Goal: Task Accomplishment & Management: Use online tool/utility

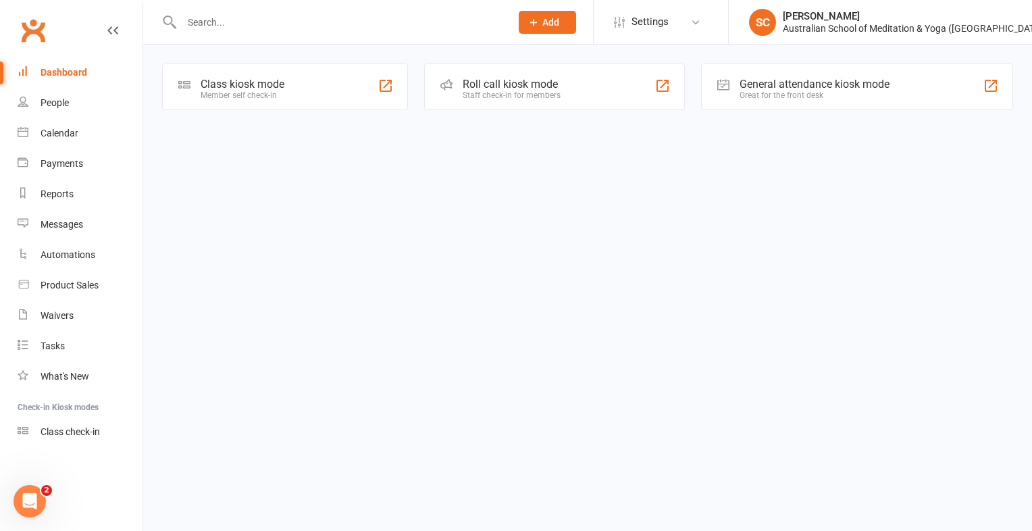
click at [269, 92] on div "Member self check-in" at bounding box center [243, 94] width 84 height 9
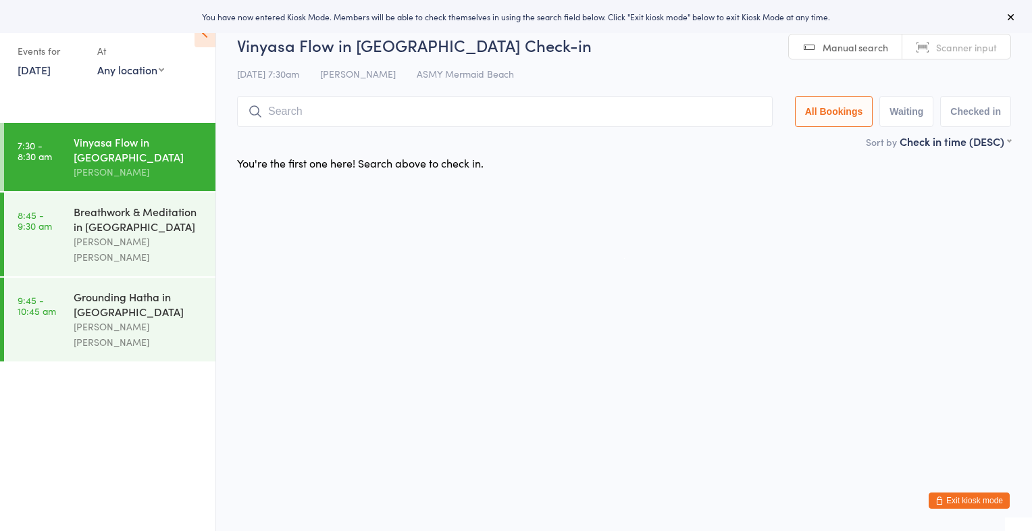
click at [856, 45] on span "Manual search" at bounding box center [854, 48] width 65 height 14
click at [954, 50] on span "Scanner input" at bounding box center [966, 48] width 61 height 14
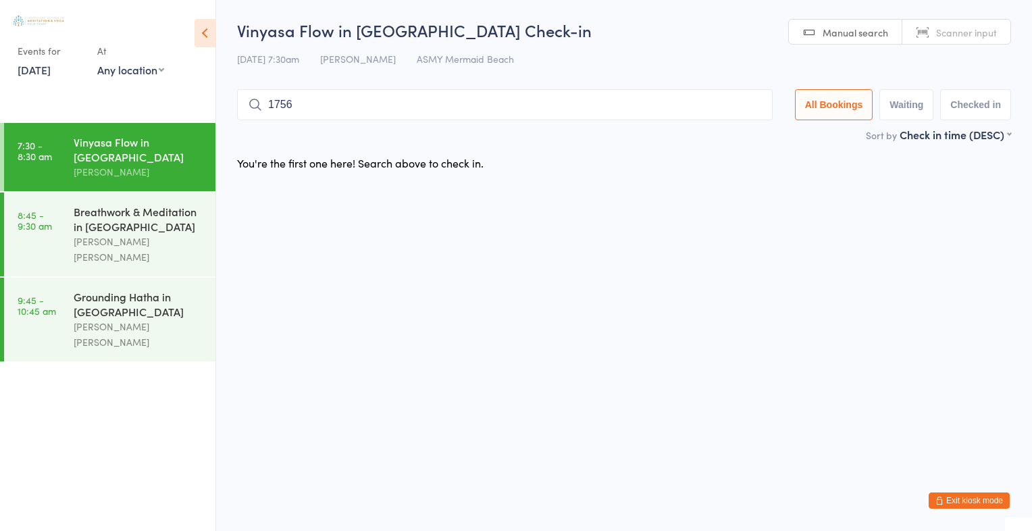
type input "1756"
click at [724, 134] on button "Drop in" at bounding box center [732, 134] width 54 height 20
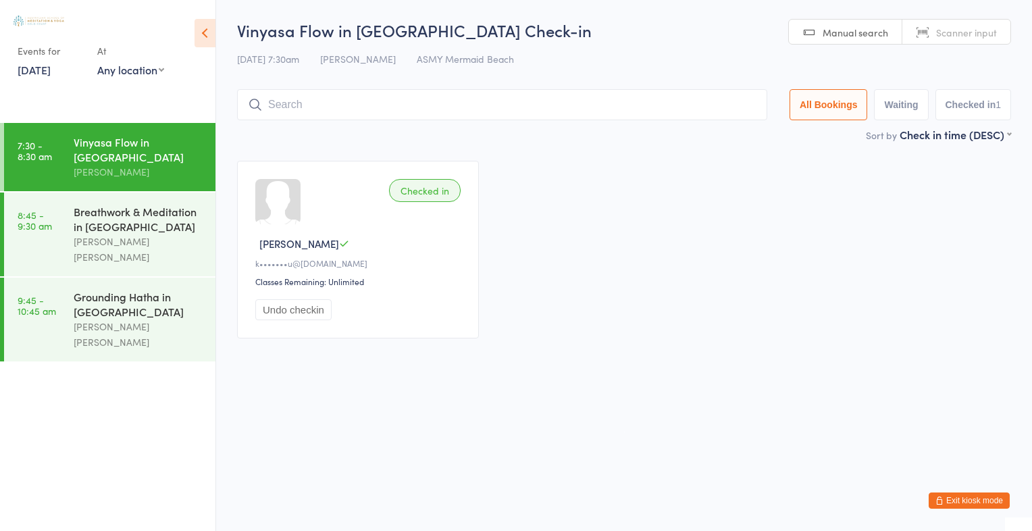
click at [311, 110] on input "search" at bounding box center [502, 104] width 530 height 31
type input "1422"
click at [722, 132] on button "Drop in" at bounding box center [726, 134] width 54 height 20
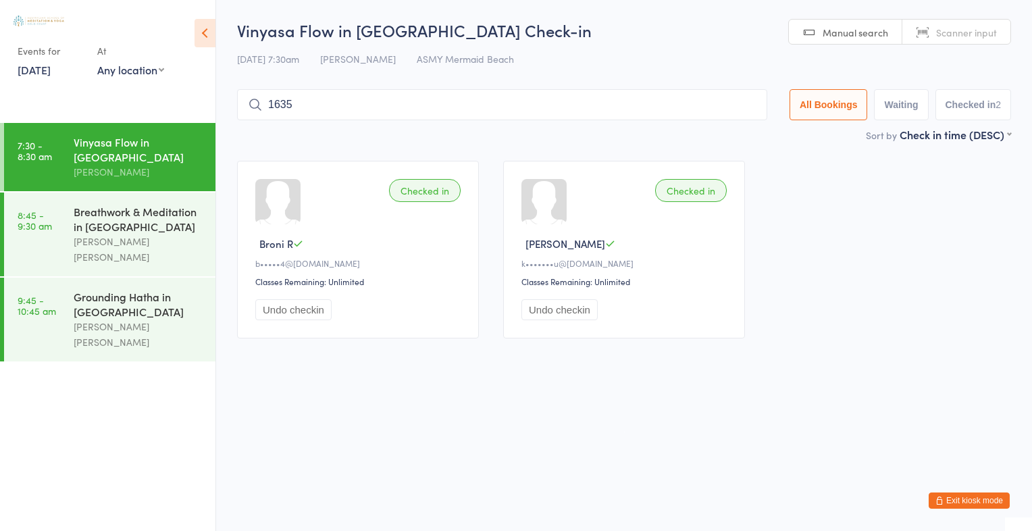
type input "1635"
click at [722, 132] on button "Drop in" at bounding box center [726, 134] width 54 height 20
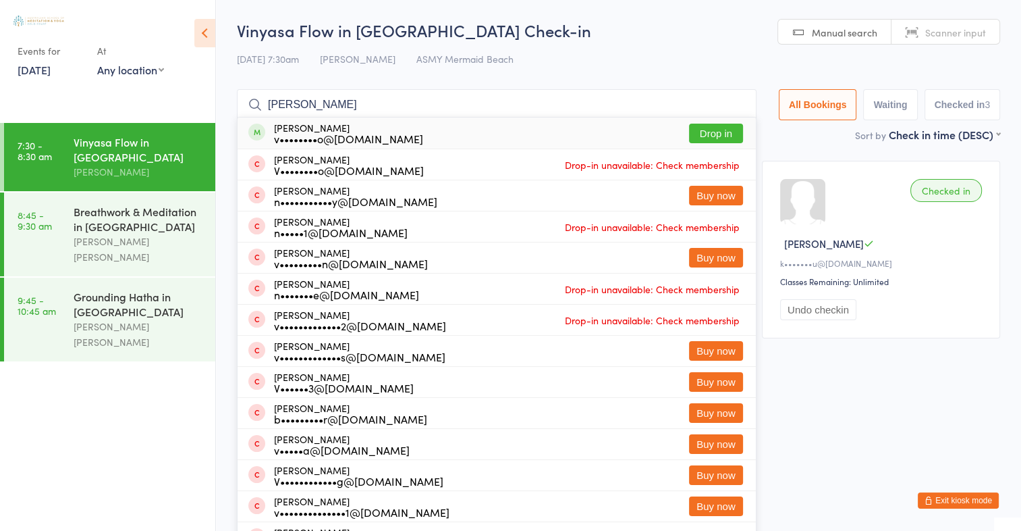
type input "Vanessa Paiardi"
click at [729, 129] on button "Drop in" at bounding box center [716, 134] width 54 height 20
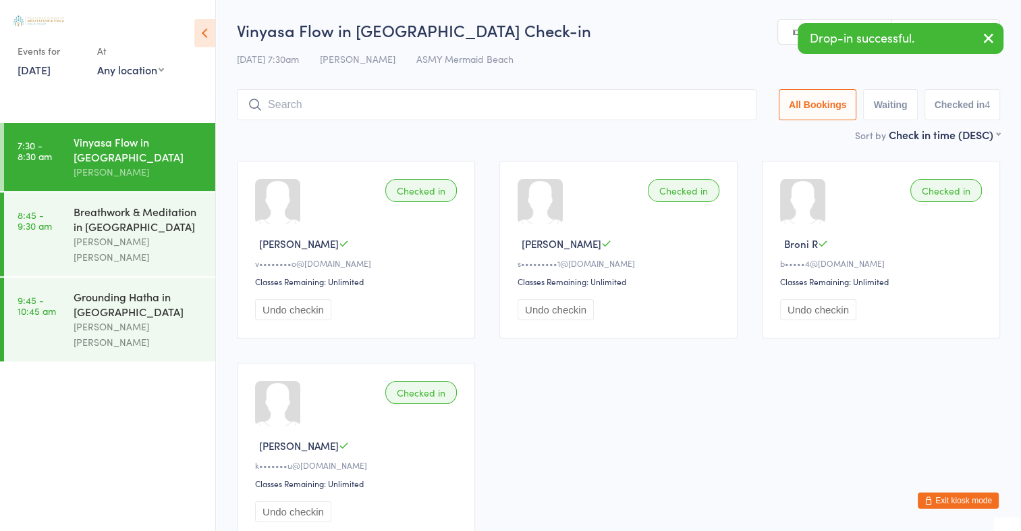
click at [304, 108] on input "search" at bounding box center [497, 104] width 520 height 31
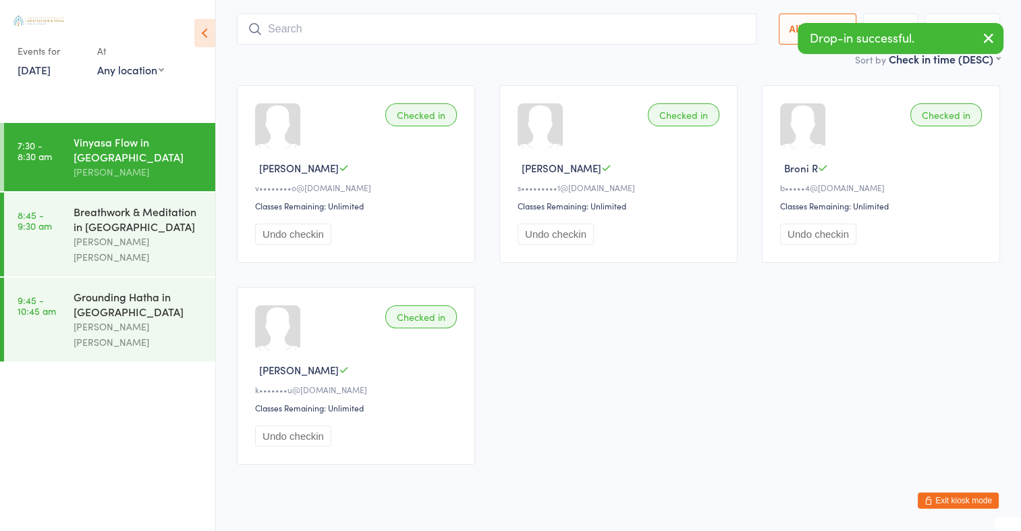
scroll to position [89, 0]
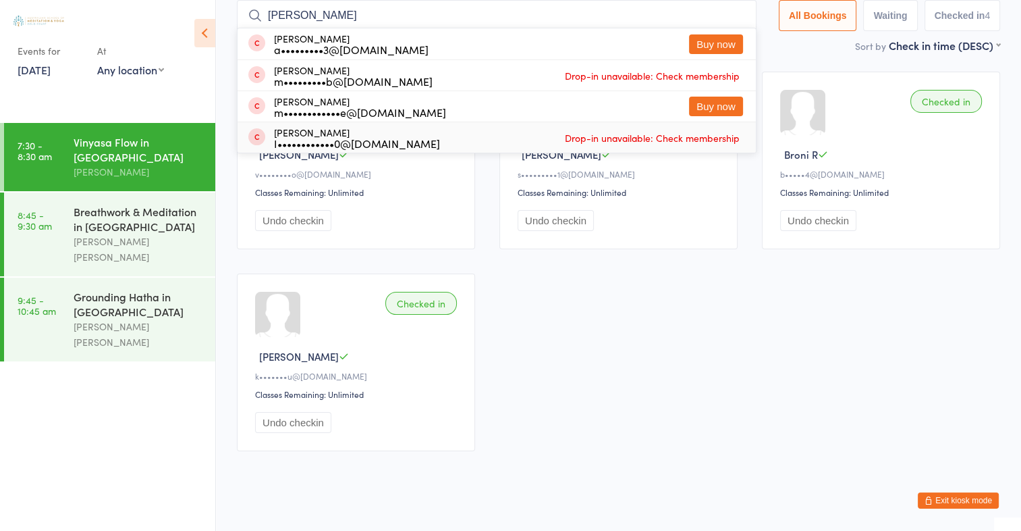
click at [710, 273] on div "Checked in Vanessa P v••••••••o@gmail.com Classes Remaining: Unlimited Undo che…" at bounding box center [619, 261] width 788 height 404
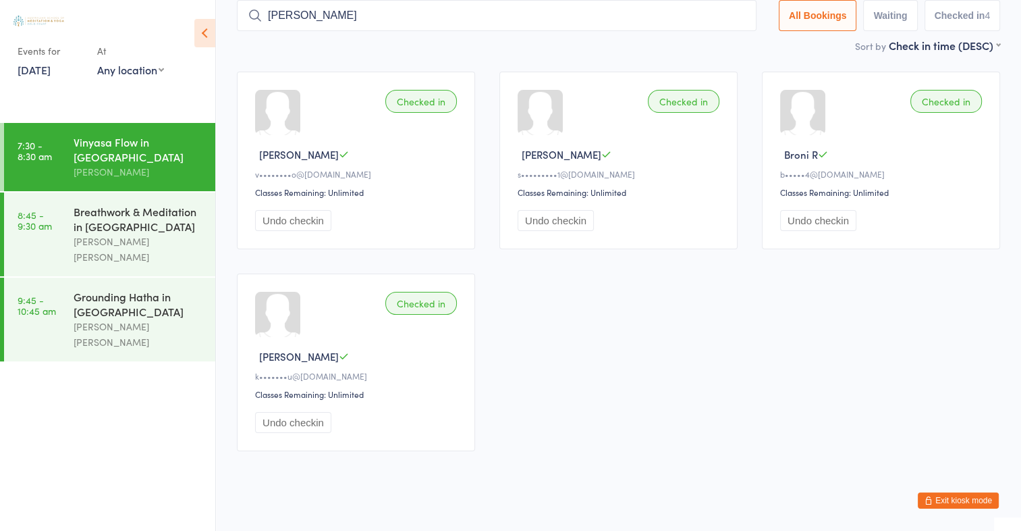
click at [340, 16] on input "arisa tohyama" at bounding box center [497, 15] width 520 height 31
type input "a"
click at [308, 16] on input "search" at bounding box center [497, 15] width 520 height 31
type input "2426"
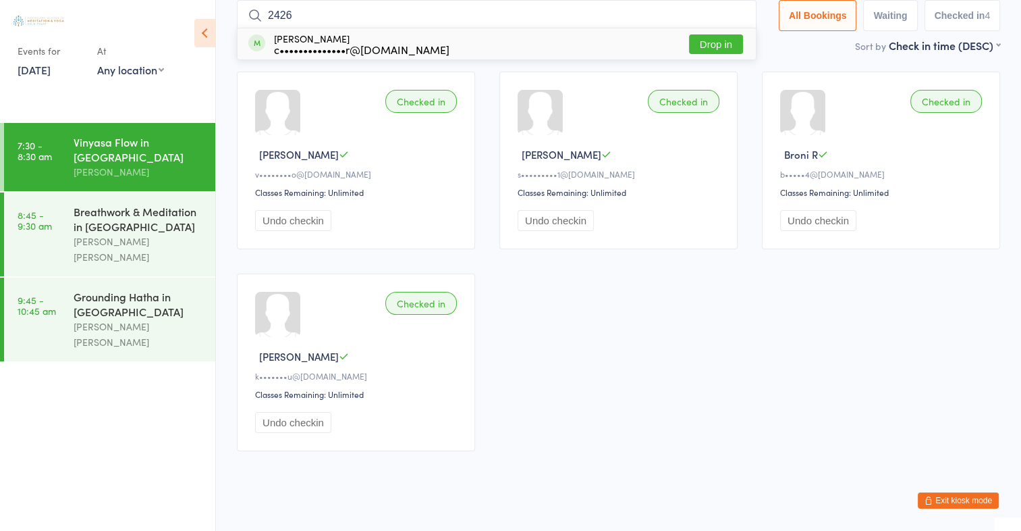
click at [721, 39] on button "Drop in" at bounding box center [716, 44] width 54 height 20
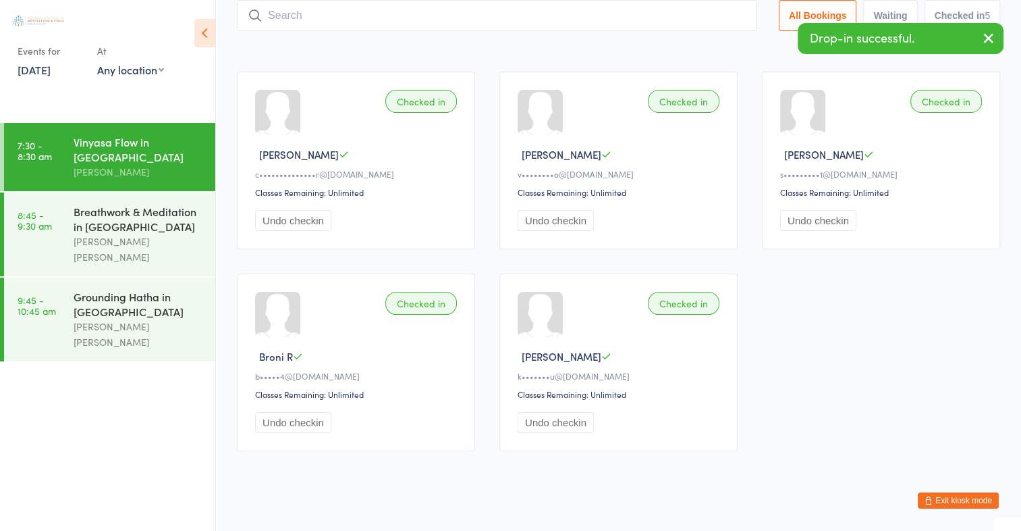
click at [284, 14] on input "search" at bounding box center [497, 15] width 520 height 31
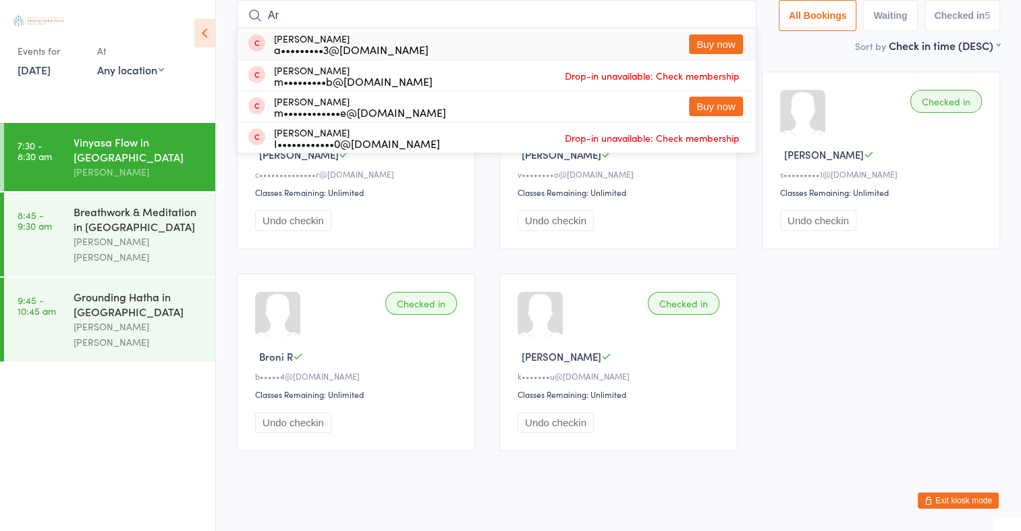
type input "A"
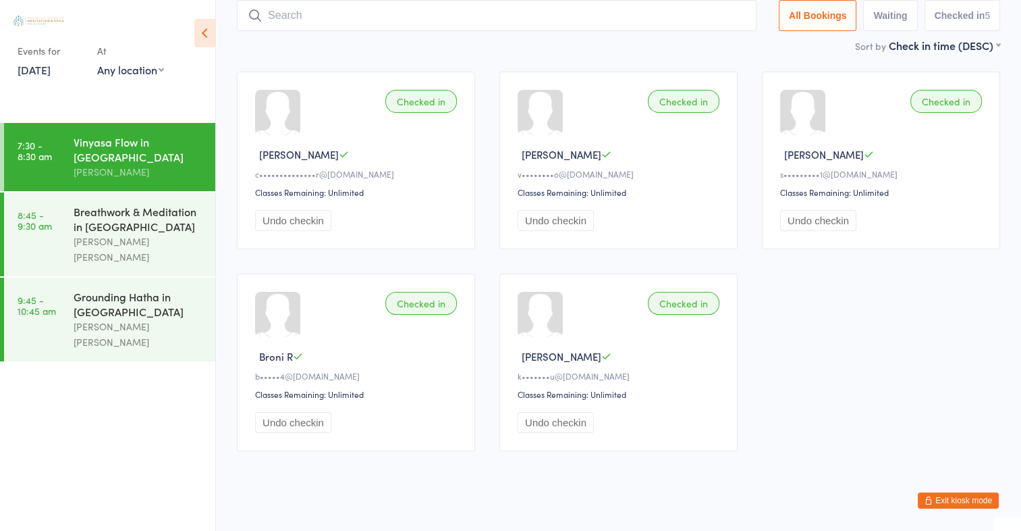
click at [454, 9] on input "search" at bounding box center [497, 15] width 520 height 31
type input "2813"
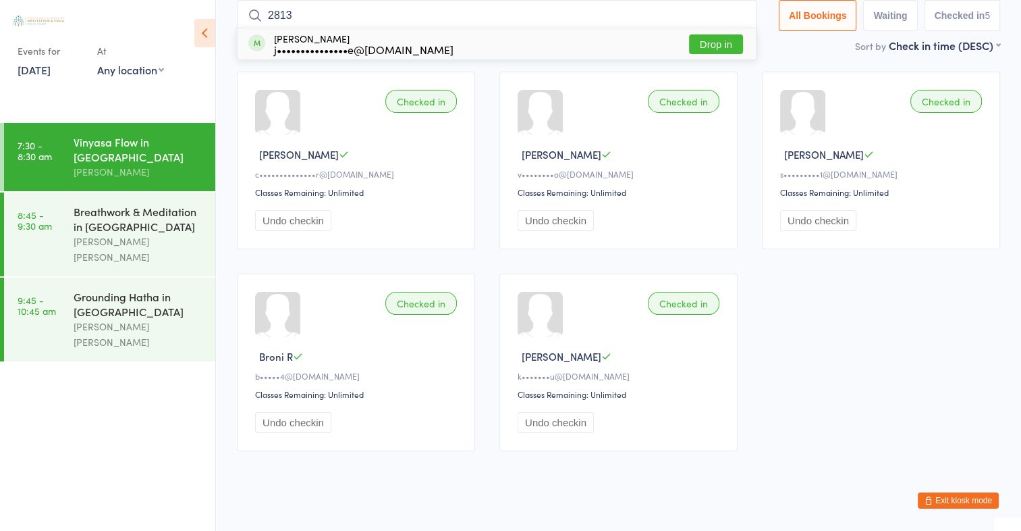
click at [703, 45] on button "Drop in" at bounding box center [716, 44] width 54 height 20
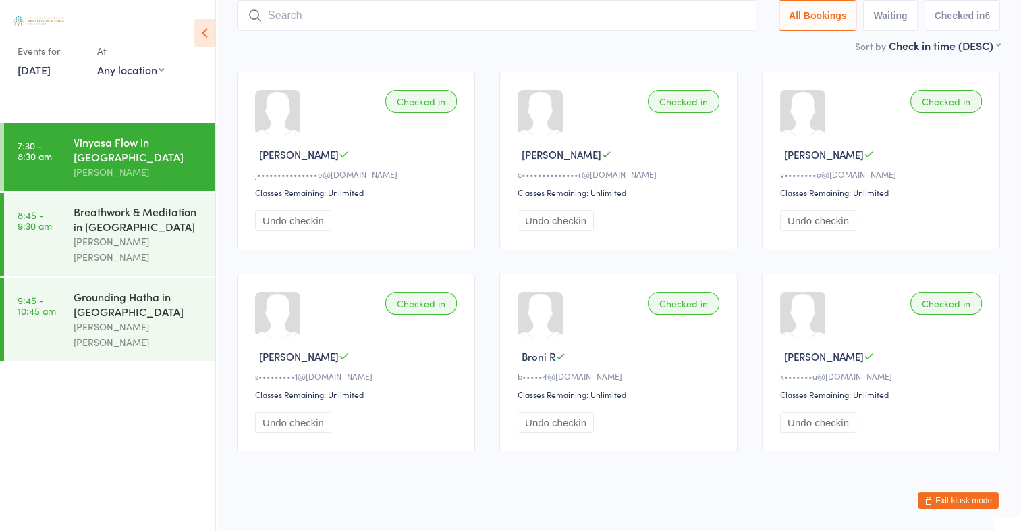
click at [273, 15] on input "search" at bounding box center [497, 15] width 520 height 31
